Goal: Transaction & Acquisition: Download file/media

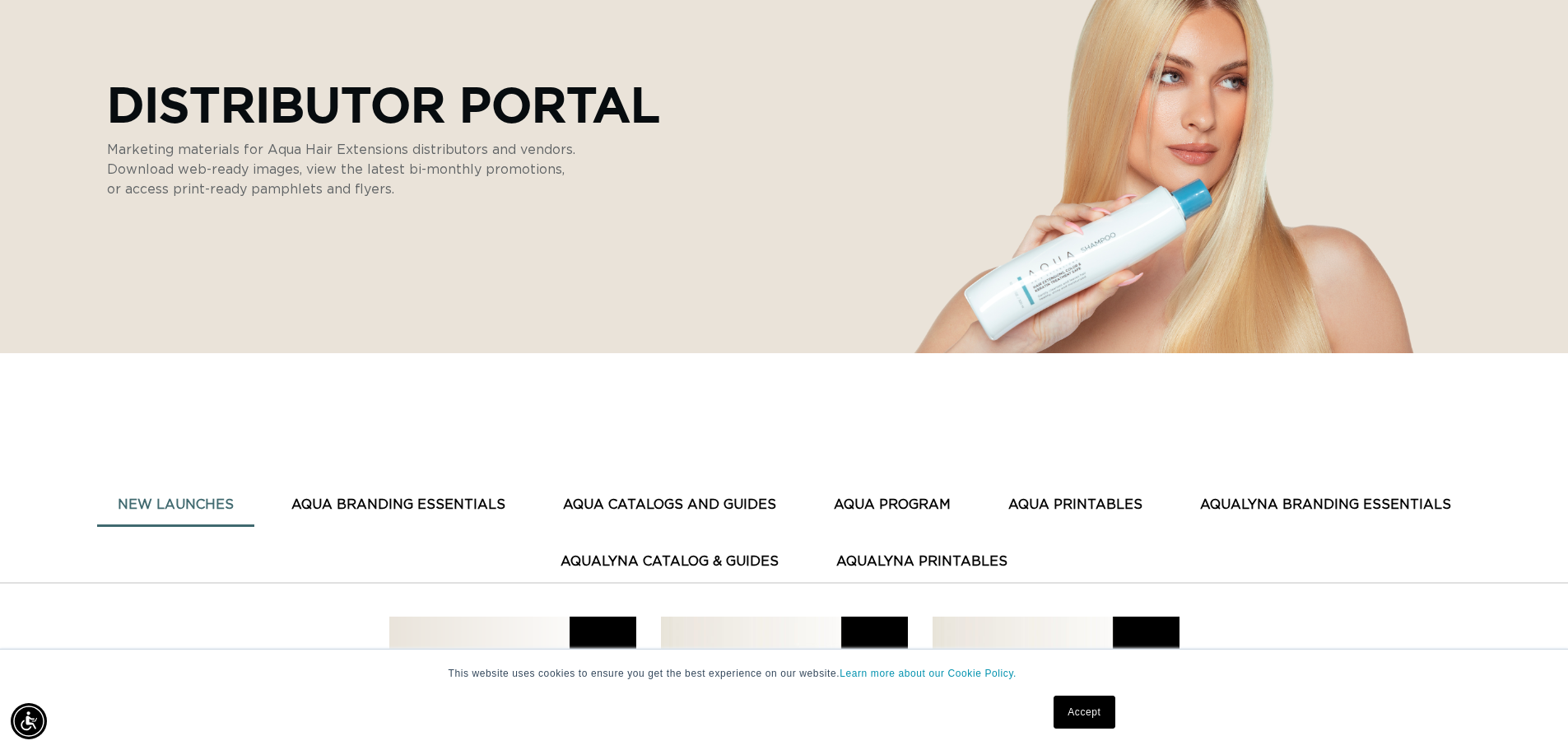
scroll to position [0, 1451]
click at [754, 501] on button "AQUA CATALOGS AND GUIDES" at bounding box center [670, 505] width 255 height 41
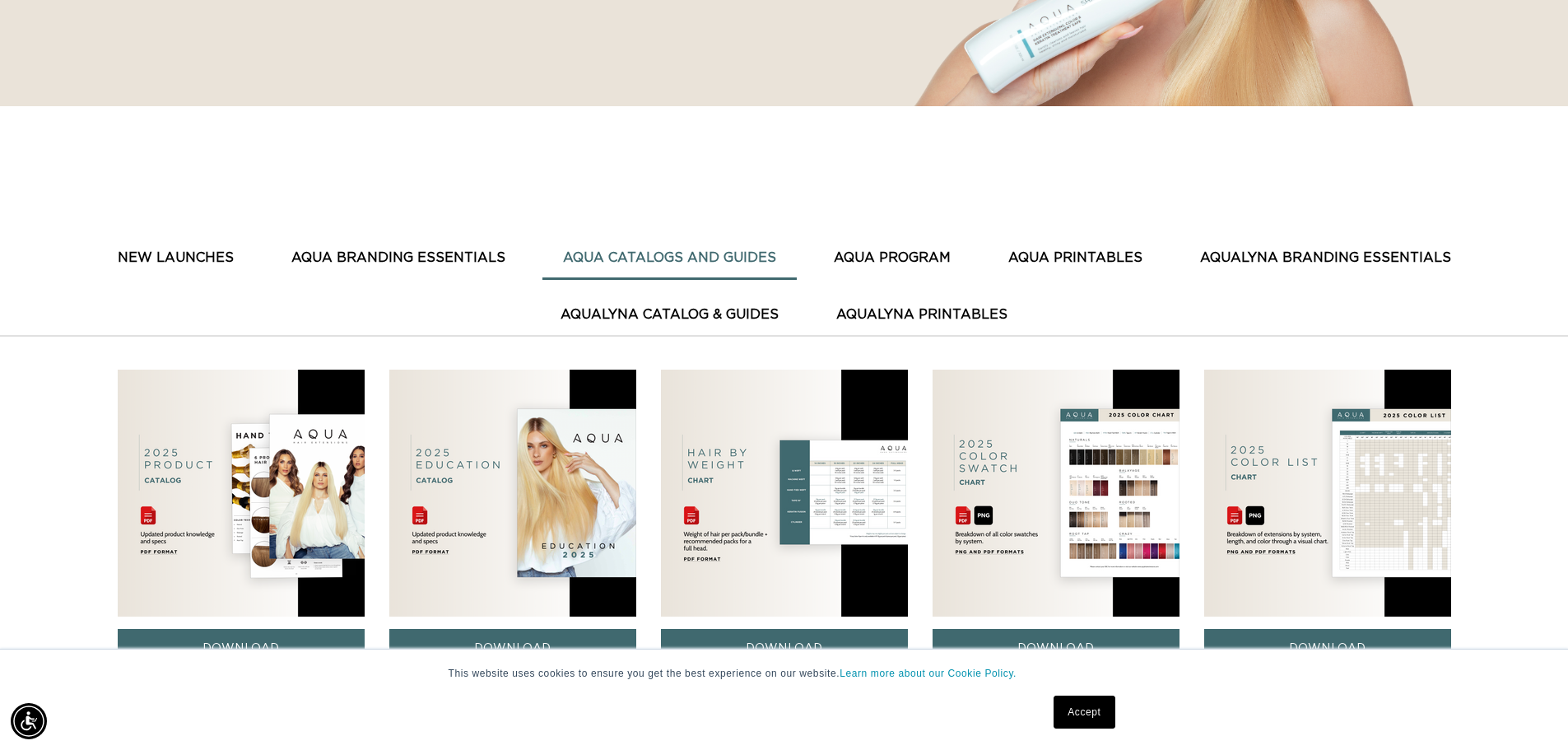
scroll to position [0, 2903]
click at [496, 494] on img at bounding box center [512, 493] width 247 height 247
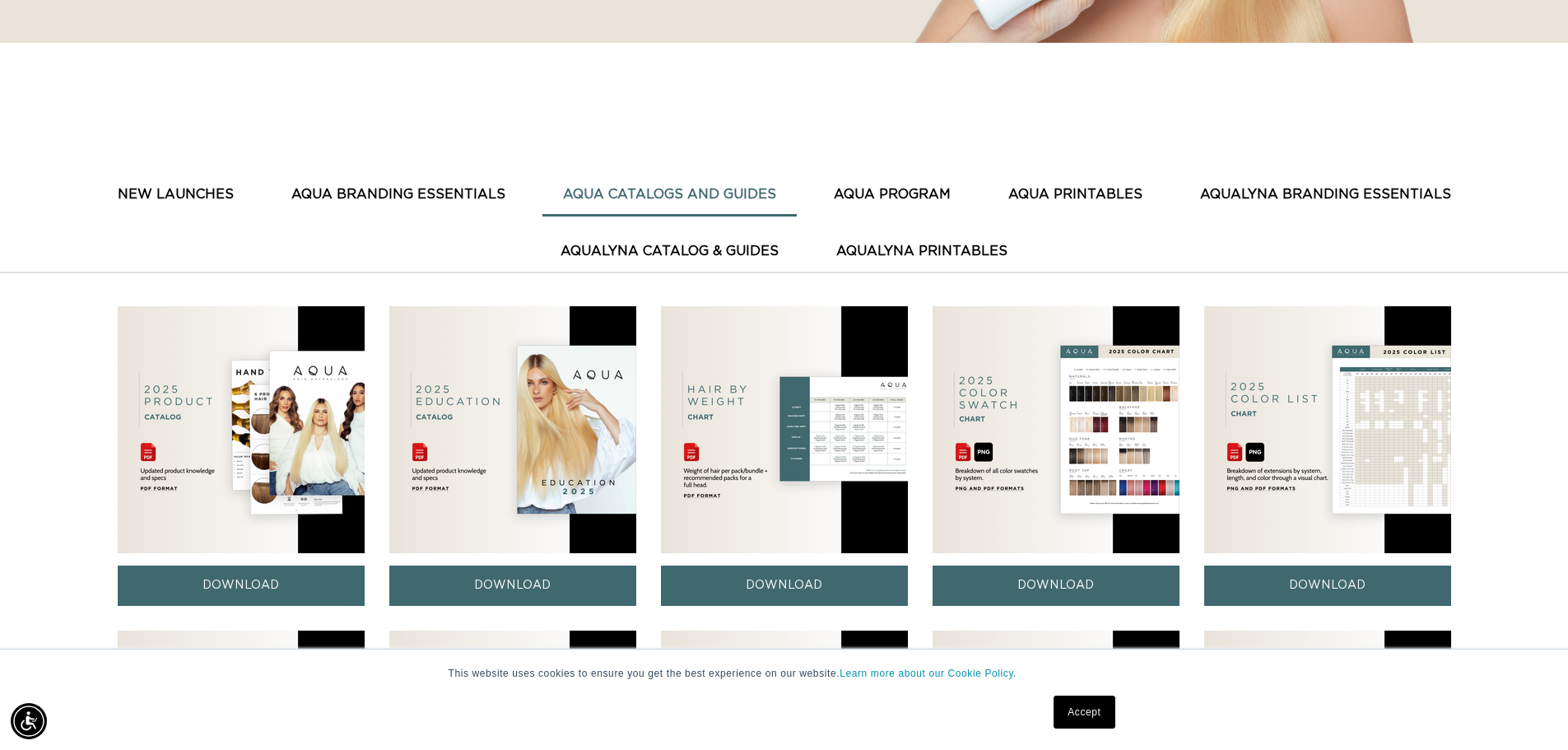
scroll to position [659, 0]
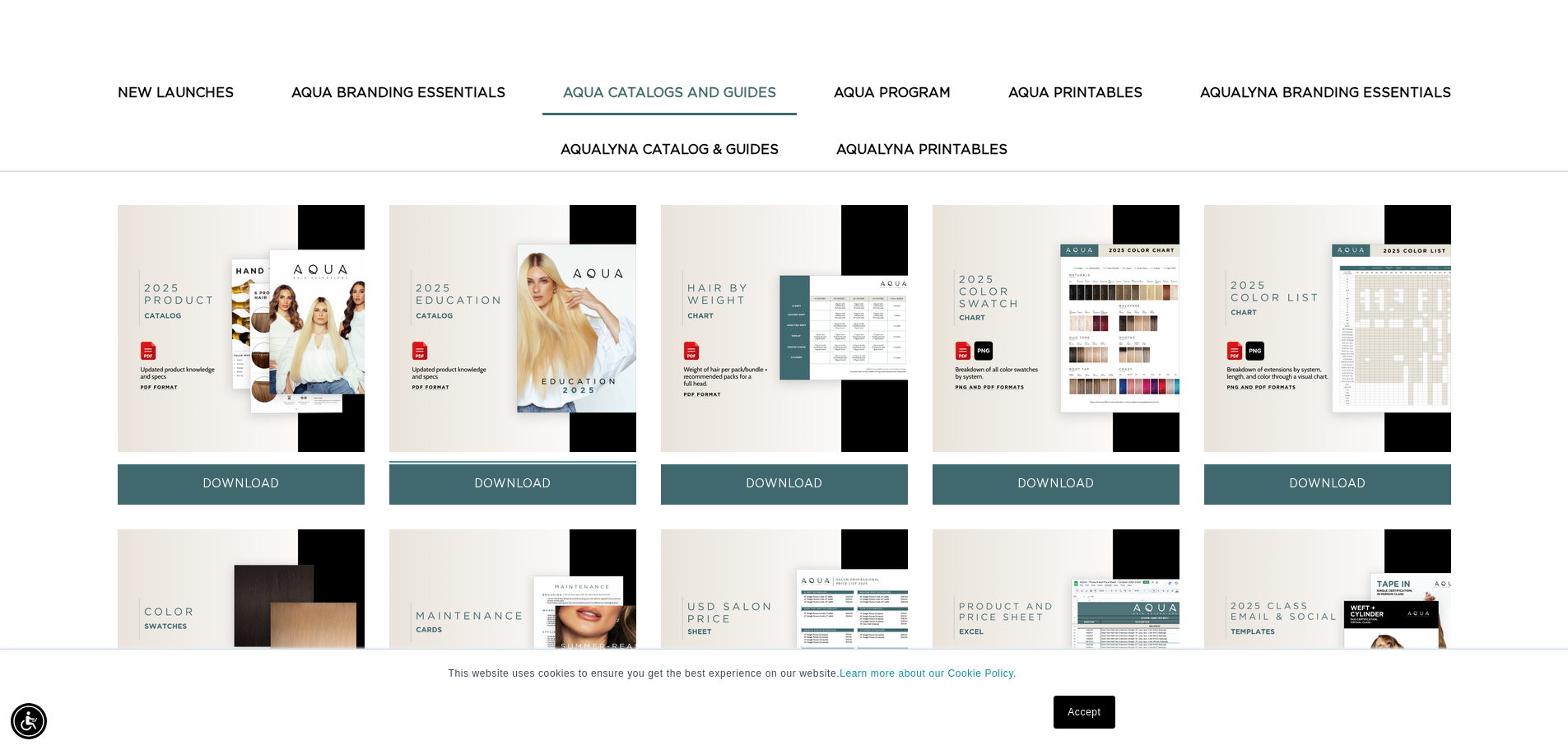
click at [593, 480] on link "DOWNLOAD" at bounding box center [512, 485] width 247 height 41
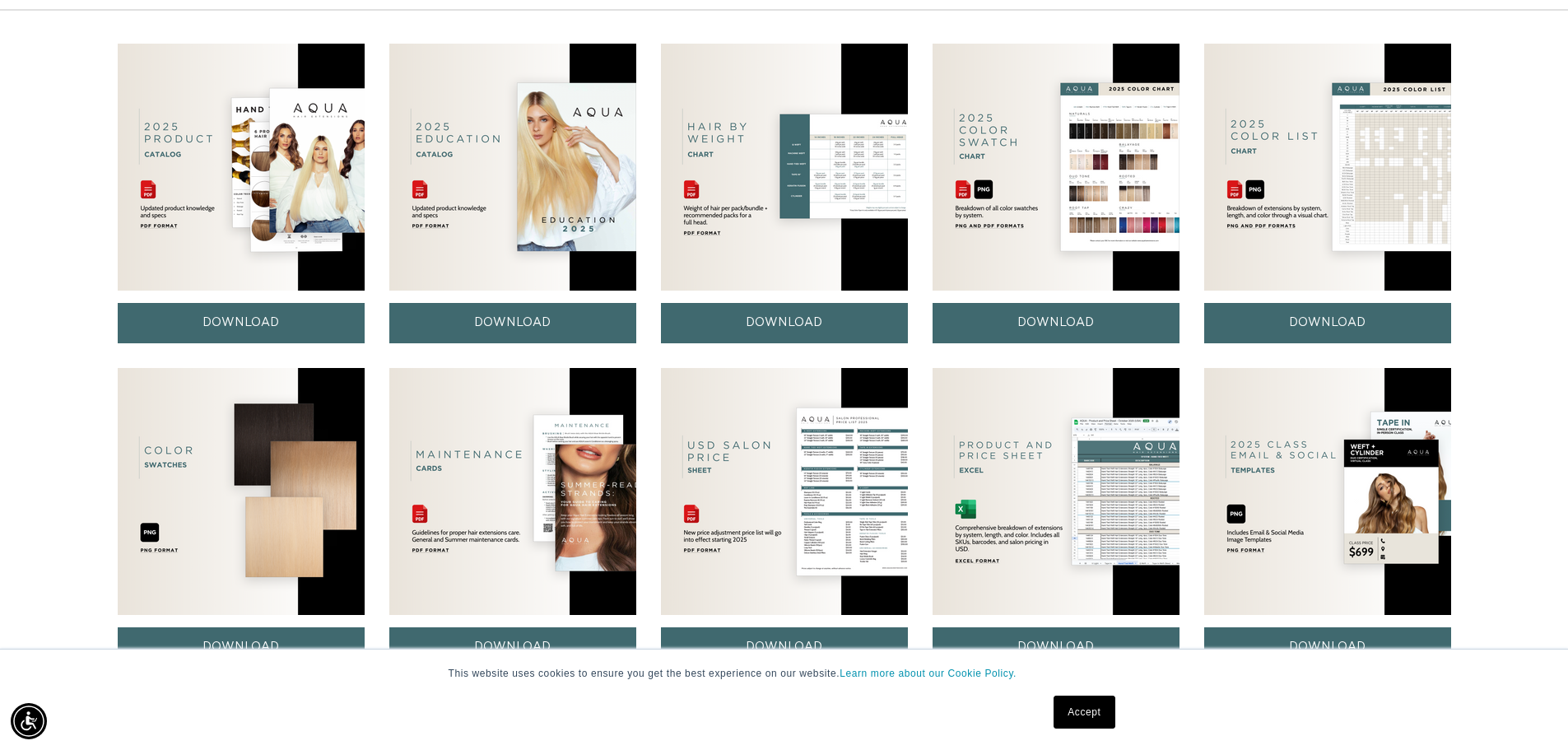
scroll to position [0, 0]
click at [1089, 466] on img at bounding box center [1056, 491] width 247 height 247
click at [820, 506] on img at bounding box center [784, 491] width 247 height 247
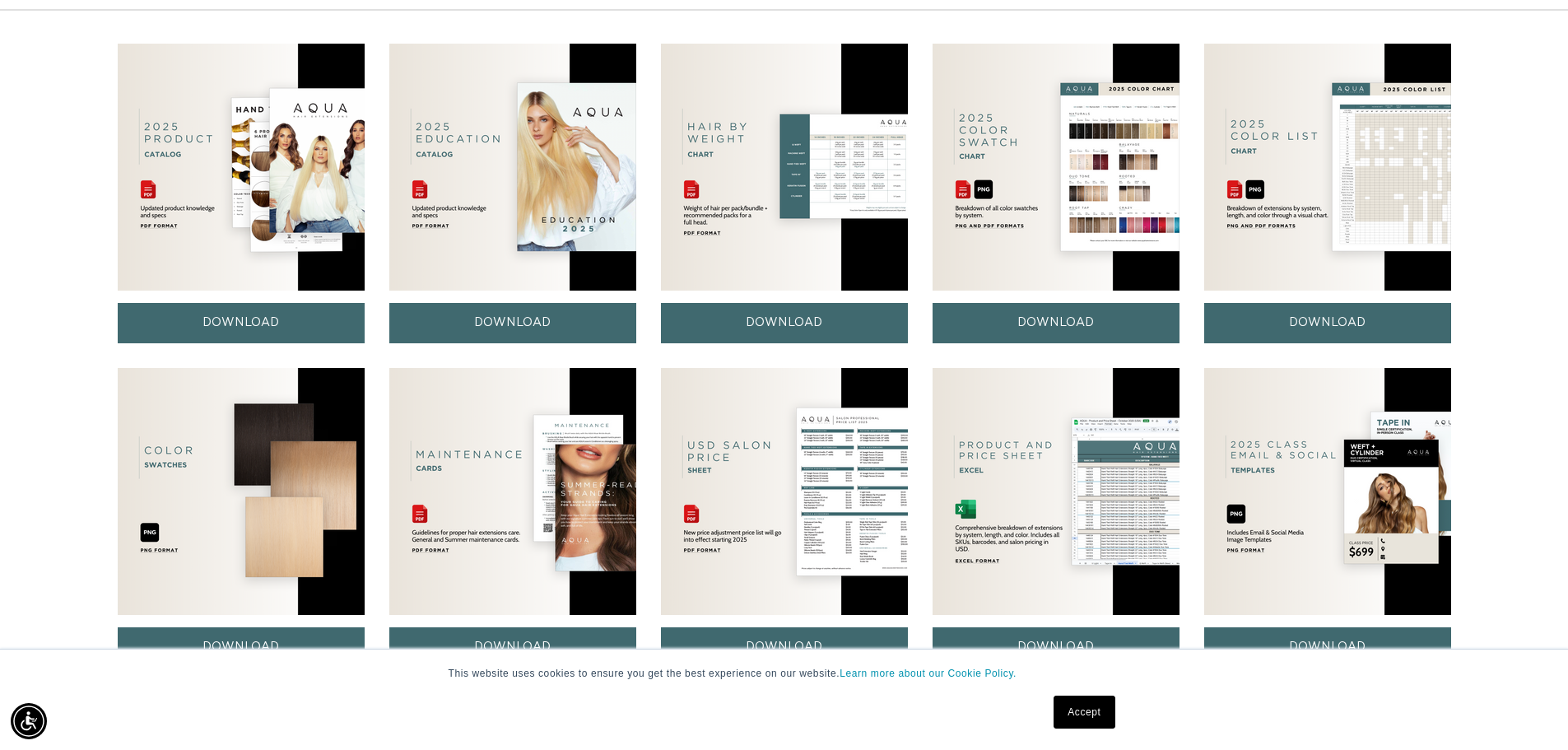
click at [820, 506] on img at bounding box center [784, 491] width 247 height 247
click at [855, 638] on link "DOWNLOAD" at bounding box center [784, 647] width 247 height 41
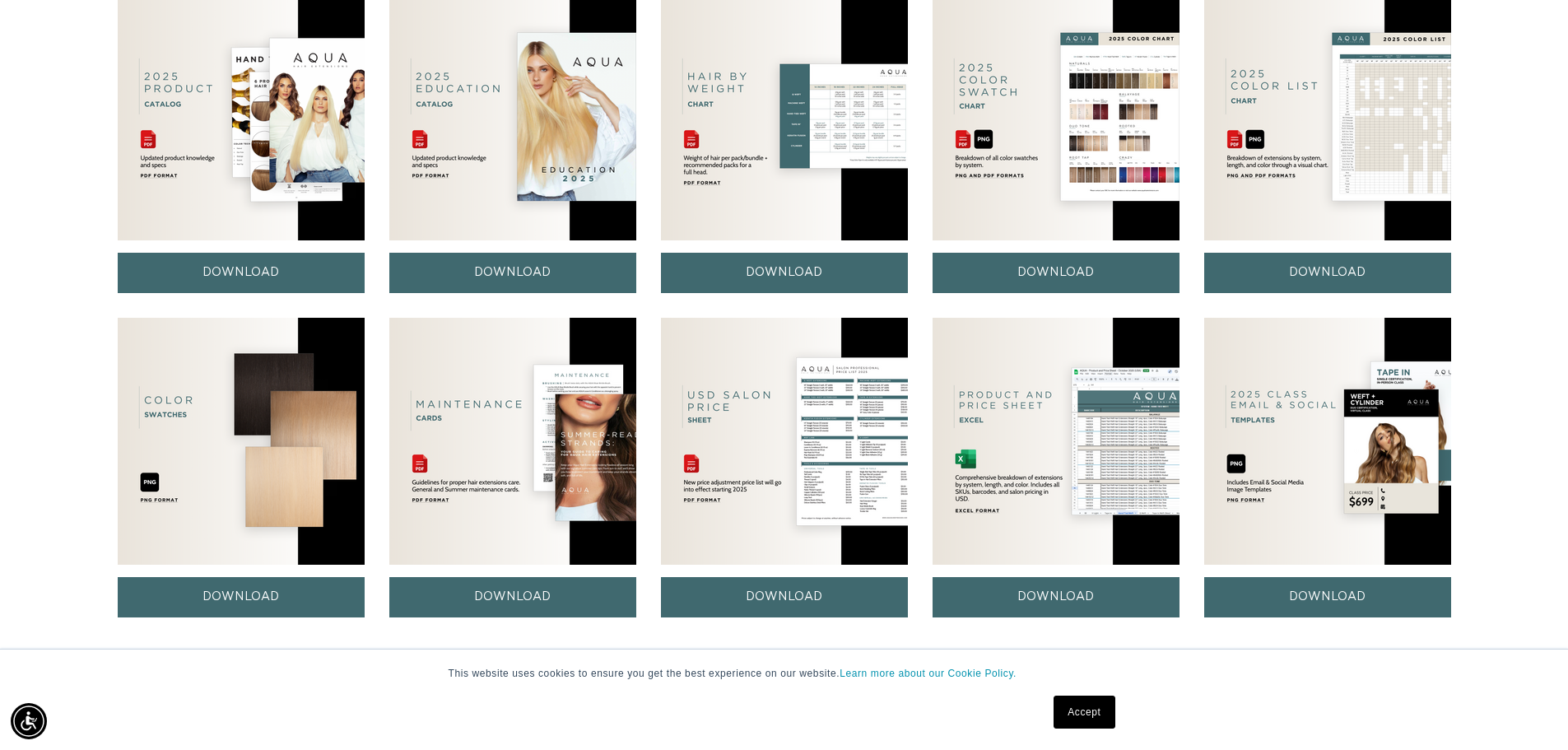
scroll to position [900, 0]
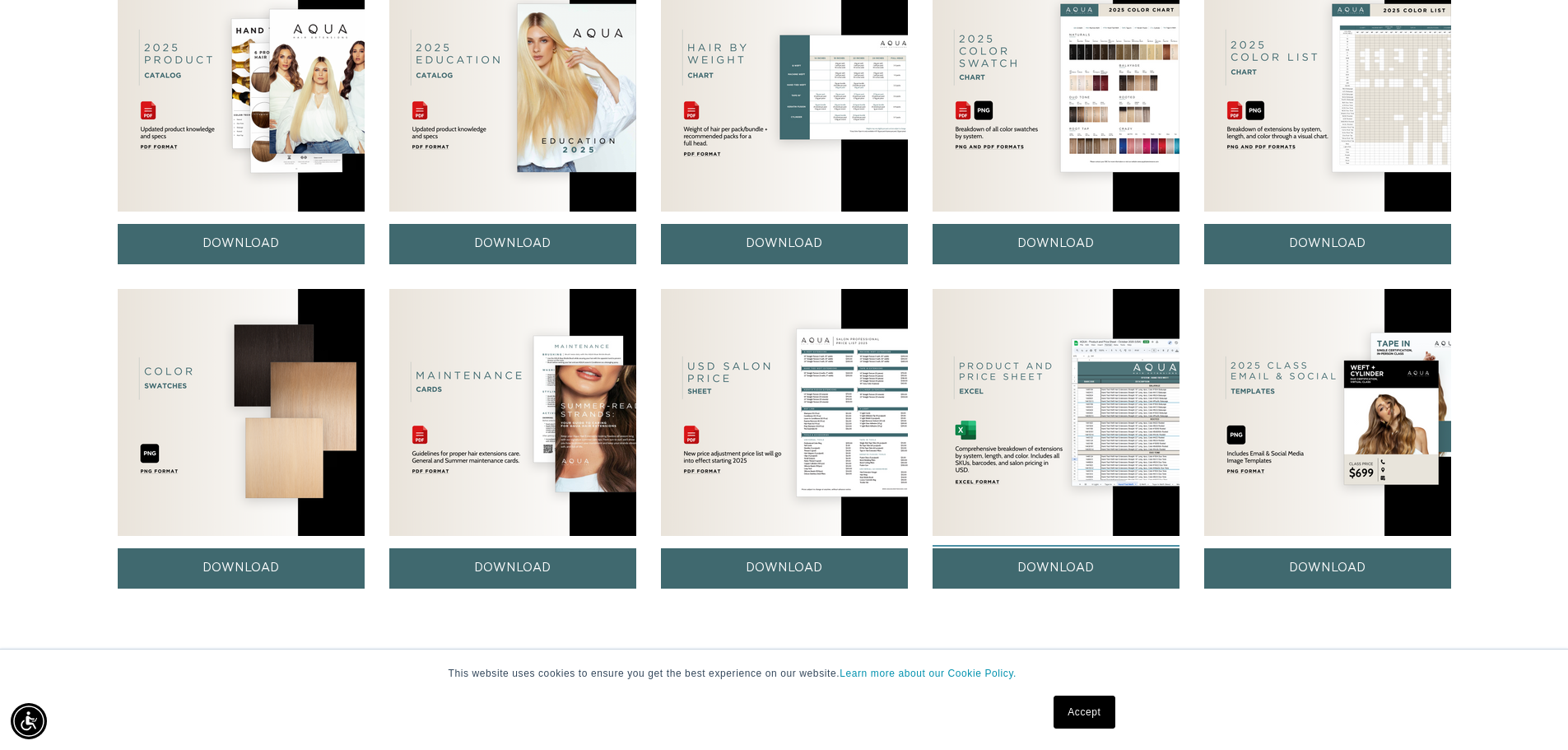
click at [1051, 576] on link "DOWNLOAD" at bounding box center [1056, 568] width 247 height 41
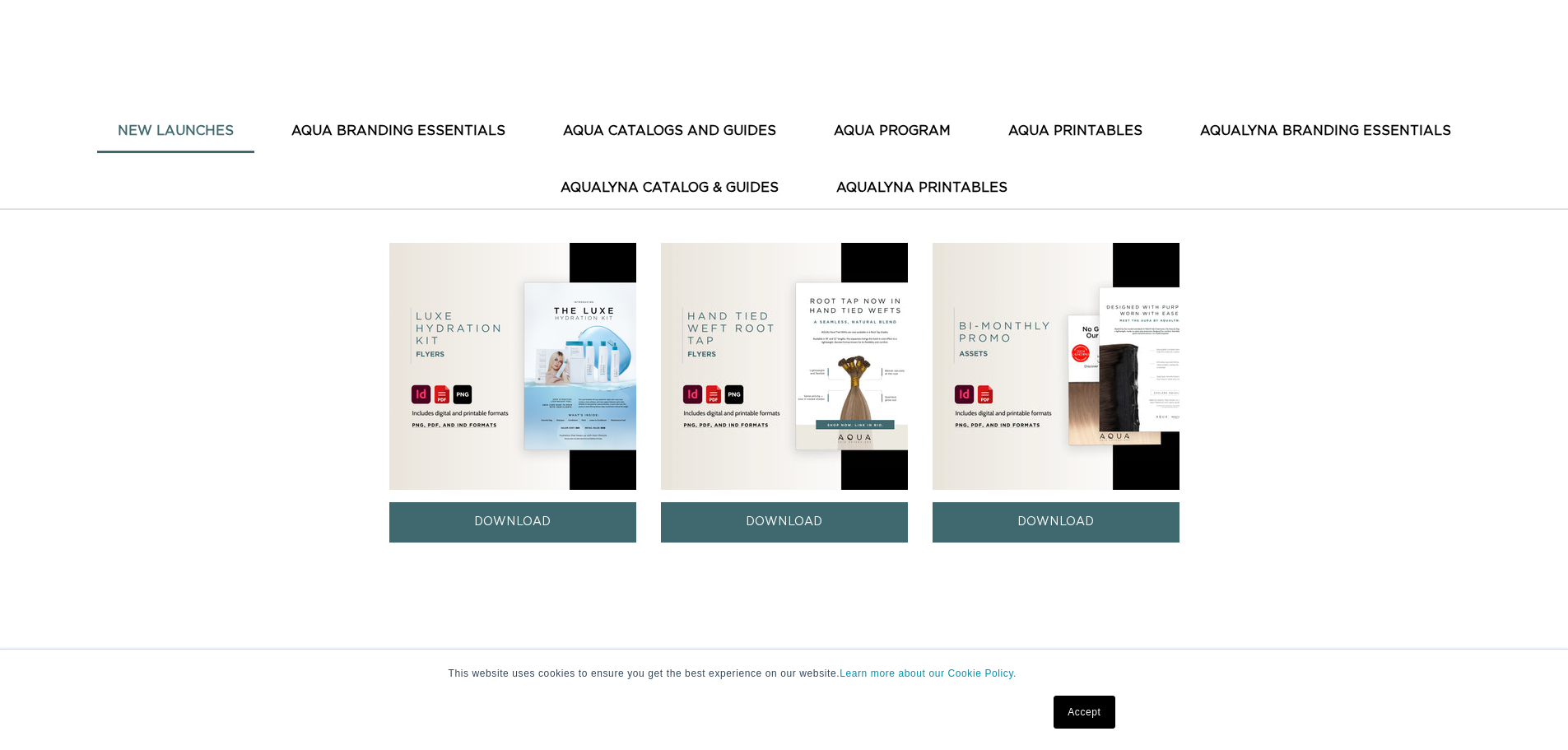
scroll to position [292, 0]
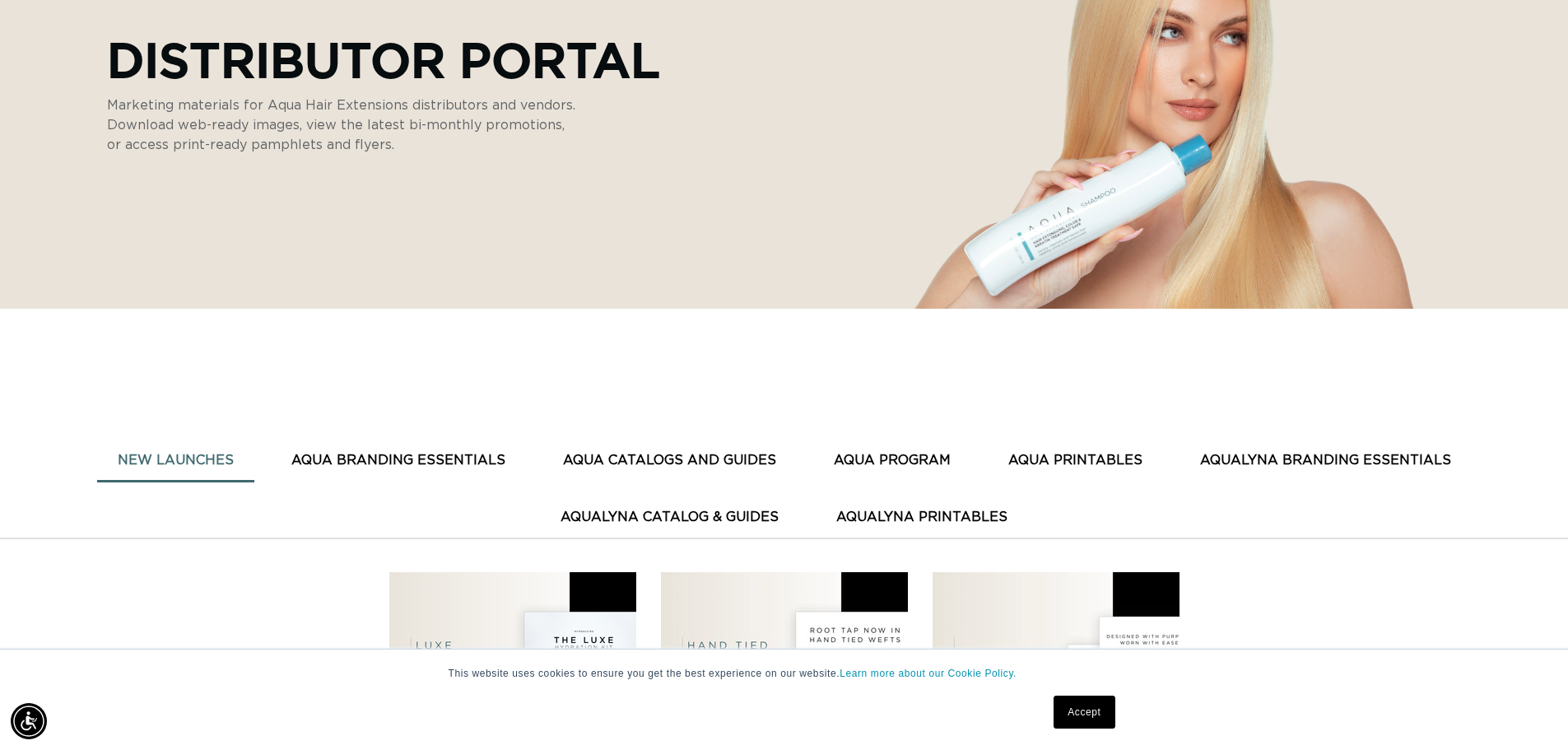
click at [895, 466] on button "AQUA PROGRAM" at bounding box center [892, 461] width 158 height 41
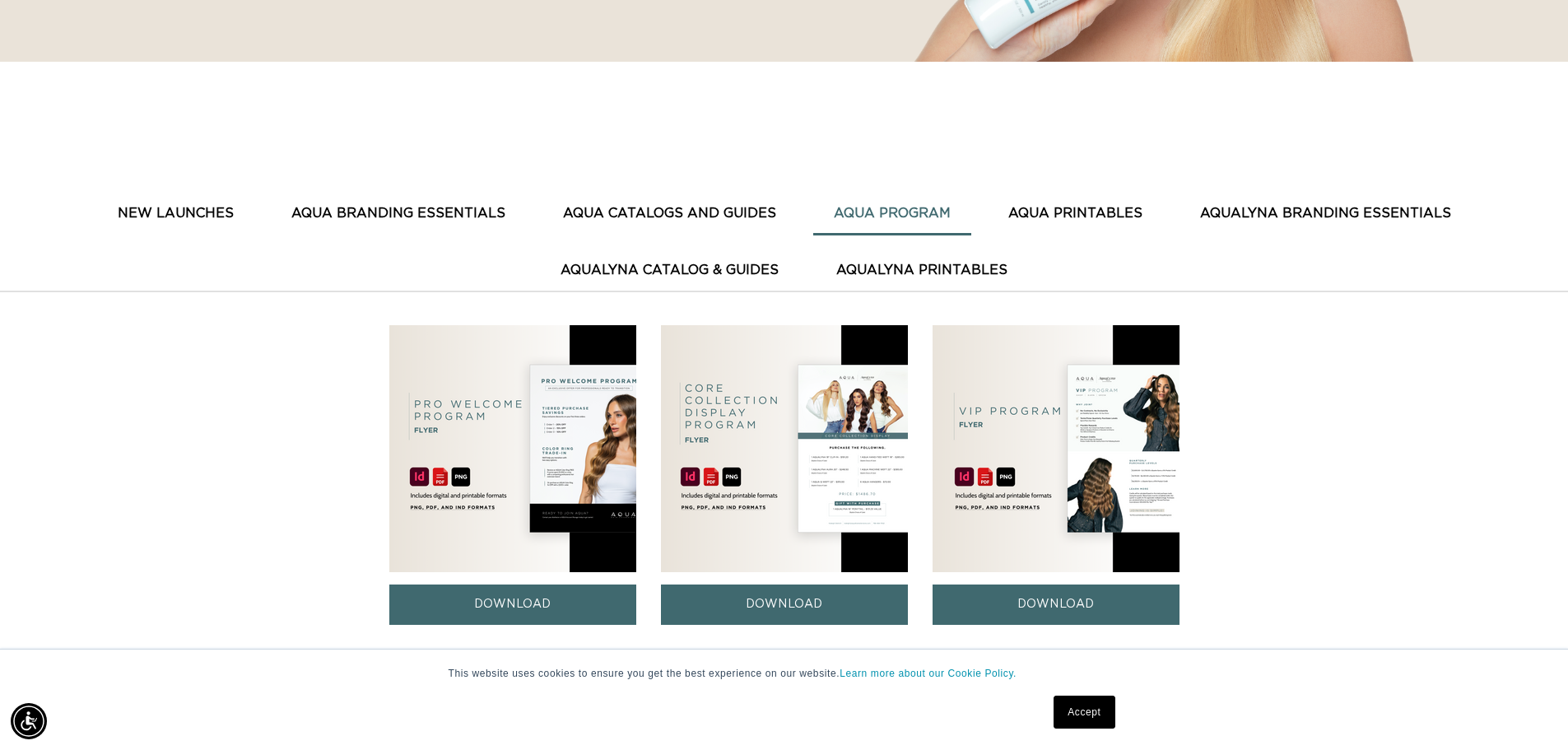
scroll to position [0, 2903]
click at [1026, 212] on button "AQUA PRINTABLES" at bounding box center [1075, 213] width 175 height 41
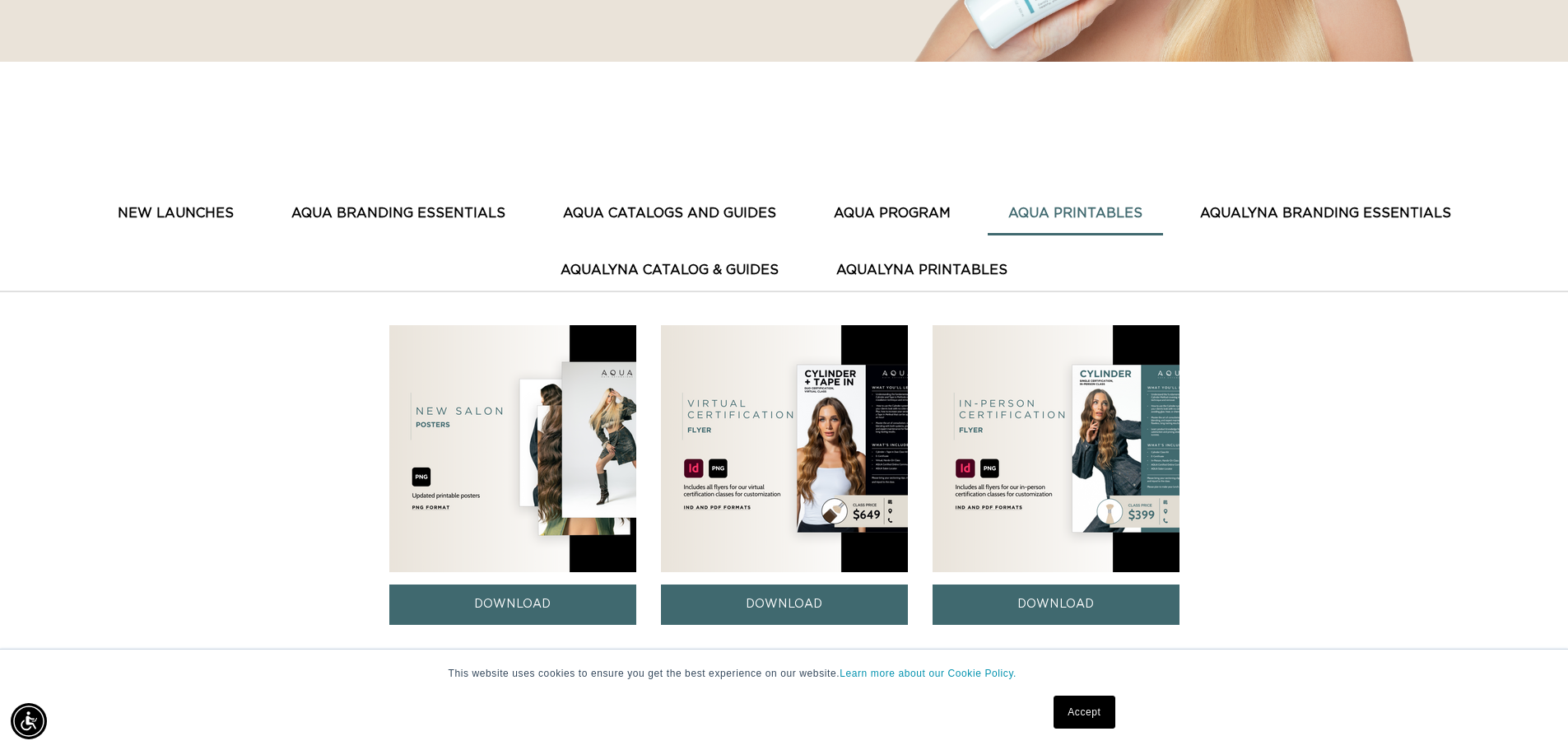
scroll to position [0, 0]
click at [1074, 417] on img at bounding box center [1056, 448] width 247 height 247
click at [1029, 600] on link "DOWNLOAD" at bounding box center [1056, 604] width 247 height 41
